Goal: Answer question/provide support

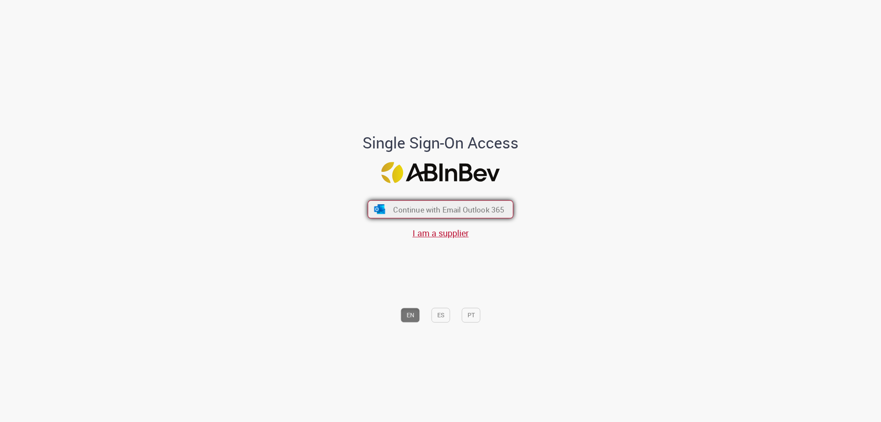
click at [436, 205] on span "Continue with Email Outlook 365" at bounding box center [448, 209] width 111 height 10
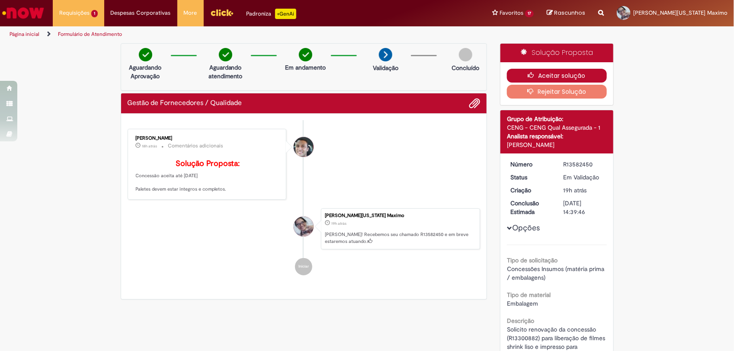
click at [557, 72] on button "Aceitar solução" at bounding box center [557, 76] width 100 height 14
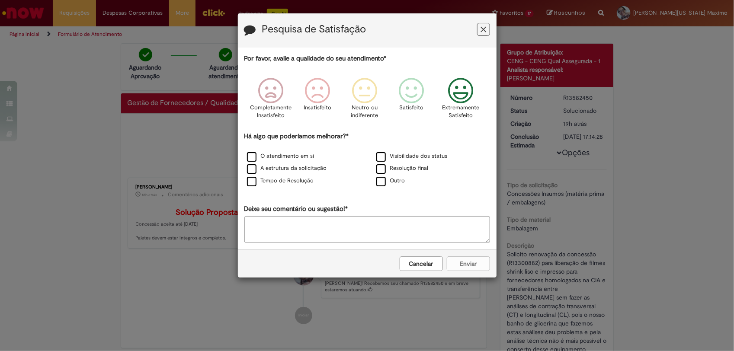
click at [464, 93] on icon "Feedback" at bounding box center [460, 91] width 32 height 26
click at [250, 168] on label "A estrutura da solicitação" at bounding box center [287, 168] width 80 height 8
click at [455, 265] on button "Enviar" at bounding box center [468, 263] width 43 height 15
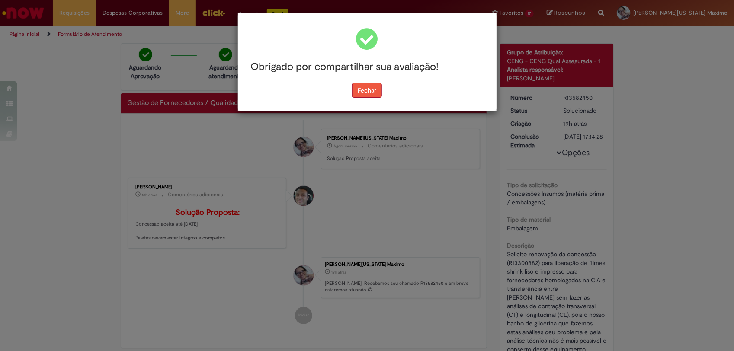
click at [368, 87] on button "Fechar" at bounding box center [367, 90] width 30 height 15
